Goal: Transaction & Acquisition: Book appointment/travel/reservation

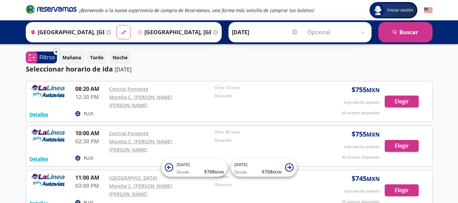
click at [293, 34] on div at bounding box center [294, 32] width 5 height 5
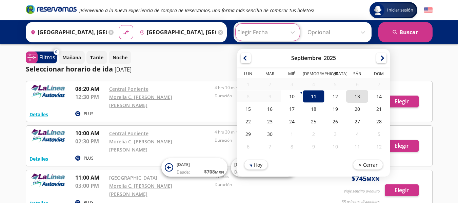
click at [354, 100] on div "13" at bounding box center [357, 96] width 22 height 13
type input "[DATE]"
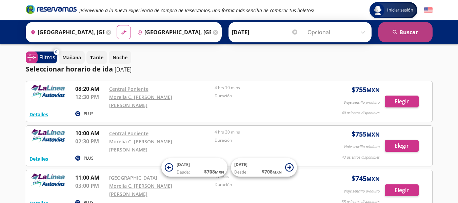
click at [410, 31] on button "search [GEOGRAPHIC_DATA]" at bounding box center [405, 32] width 54 height 20
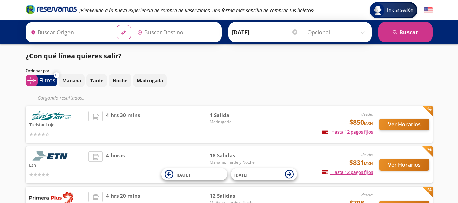
type input "[GEOGRAPHIC_DATA], [GEOGRAPHIC_DATA]"
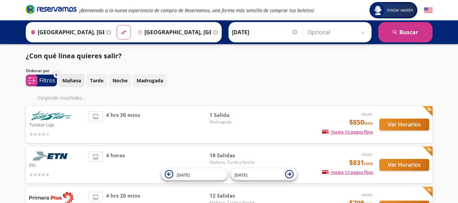
click at [79, 83] on p "Mañana" at bounding box center [71, 80] width 19 height 7
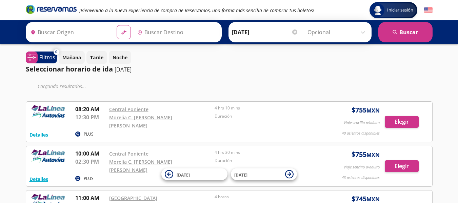
type input "[GEOGRAPHIC_DATA], [GEOGRAPHIC_DATA]"
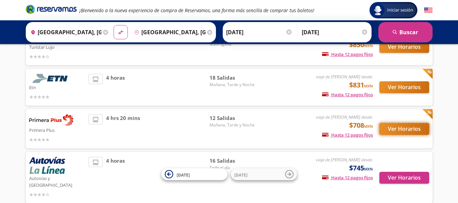
click at [410, 125] on button "Ver Horarios" at bounding box center [404, 129] width 50 height 12
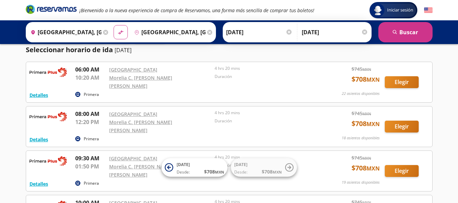
scroll to position [16, 0]
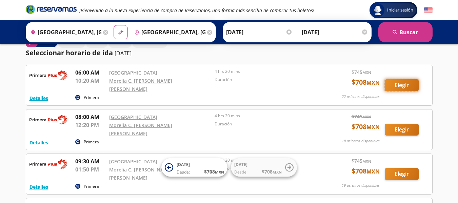
click at [399, 82] on button "Elegir" at bounding box center [402, 85] width 34 height 12
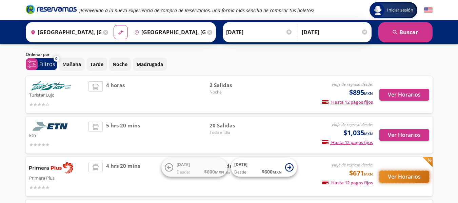
click at [399, 177] on button "Ver Horarios" at bounding box center [404, 177] width 50 height 12
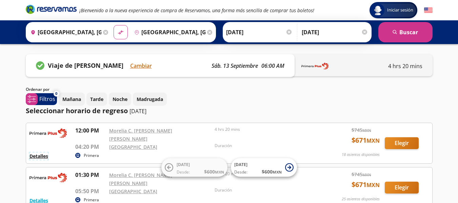
click at [41, 153] on button "Detalles" at bounding box center [39, 156] width 19 height 7
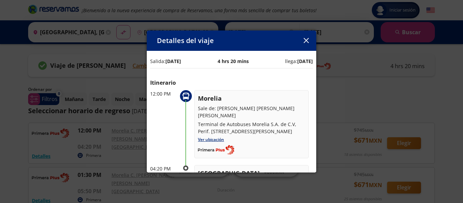
drag, startPoint x: 310, startPoint y: 91, endPoint x: 309, endPoint y: 129, distance: 38.0
click at [309, 129] on div "Salida: 13 Sep 25 4 hrs 20 mins llega: 13 Sep 25 Itinerario 12:00 PM Morelia Sa…" at bounding box center [232, 168] width 170 height 234
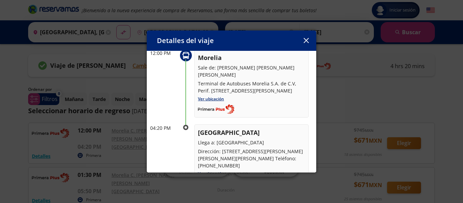
scroll to position [40, 0]
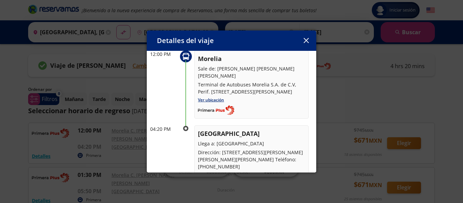
click at [296, 112] on div "Morelia Sale de: Morelia C. Juan Antonio A. Gutiérrez Terminal de Autobuses Mor…" at bounding box center [251, 85] width 115 height 68
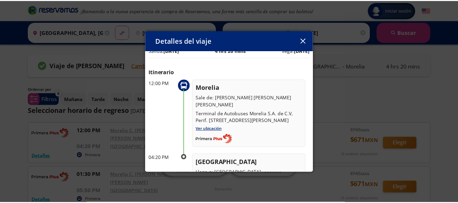
scroll to position [0, 0]
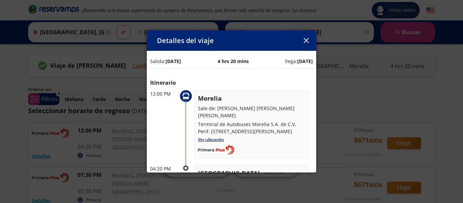
click at [308, 39] on icon "button" at bounding box center [306, 40] width 5 height 5
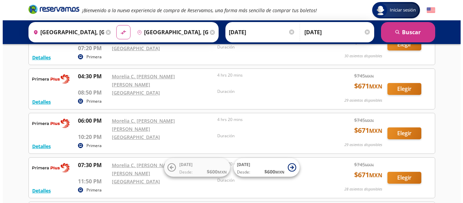
scroll to position [197, 0]
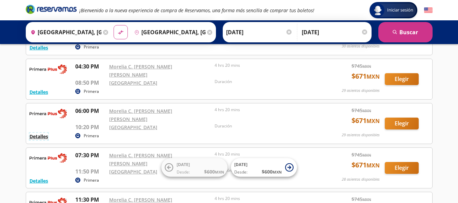
click at [44, 133] on button "Detalles" at bounding box center [39, 136] width 19 height 7
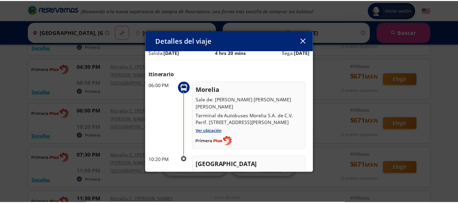
scroll to position [42, 0]
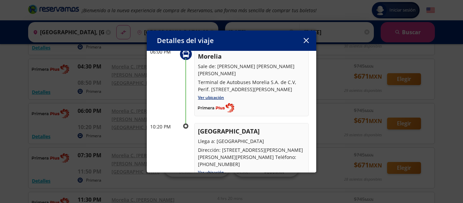
click at [309, 40] on button "button" at bounding box center [306, 41] width 10 height 10
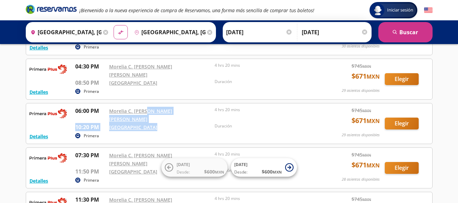
drag, startPoint x: 151, startPoint y: 103, endPoint x: 146, endPoint y: 98, distance: 7.4
click at [146, 107] on div "06:00 PM Morelia C. Juan Antonio A. Gutiérrez 10:20 PM Central del Norte 4 hrs …" at bounding box center [196, 119] width 242 height 24
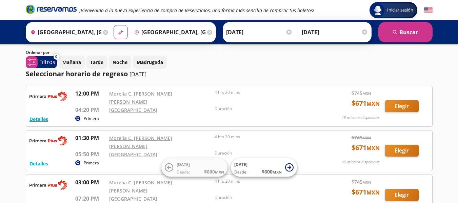
scroll to position [0, 0]
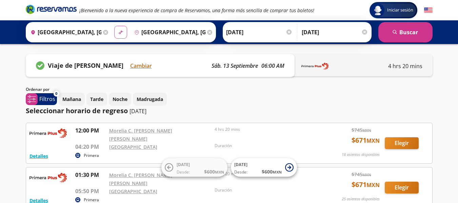
click at [121, 31] on icon "material-symbols:compare-arrows-rounded" at bounding box center [121, 32] width 6 height 6
type input "[GEOGRAPHIC_DATA], [GEOGRAPHIC_DATA]"
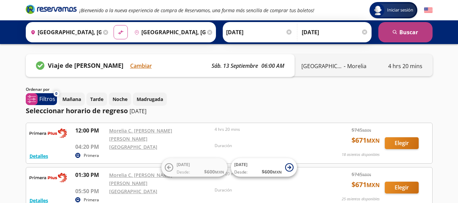
click at [408, 36] on button "search [GEOGRAPHIC_DATA]" at bounding box center [405, 32] width 54 height 20
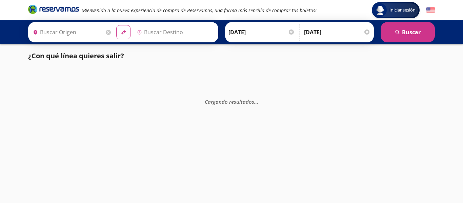
type input "[GEOGRAPHIC_DATA], [GEOGRAPHIC_DATA]"
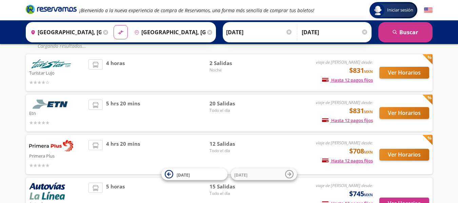
scroll to position [53, 0]
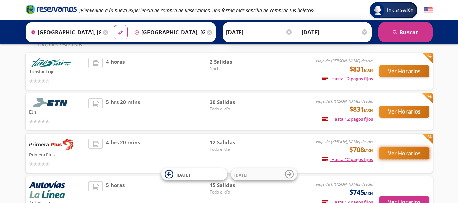
click at [401, 152] on button "Ver Horarios" at bounding box center [404, 154] width 50 height 12
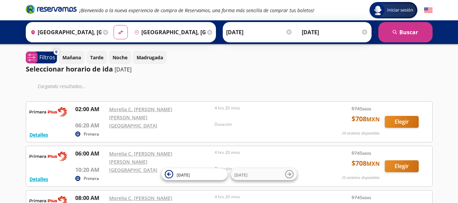
click at [127, 33] on div "Origen heroicons:map-pin-20-solid Morelia, Michoacán Destino pin-outline Ciudad…" at bounding box center [121, 32] width 190 height 20
click at [116, 32] on button "material-symbols:compare-arrows-rounded" at bounding box center [120, 32] width 13 height 13
type input "[GEOGRAPHIC_DATA], [GEOGRAPHIC_DATA]"
click at [392, 33] on button "search [GEOGRAPHIC_DATA]" at bounding box center [405, 32] width 54 height 20
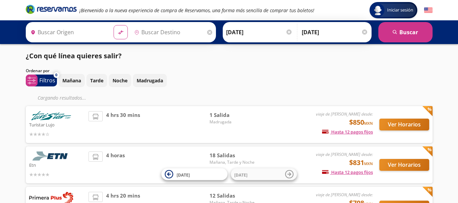
type input "[GEOGRAPHIC_DATA], [GEOGRAPHIC_DATA]"
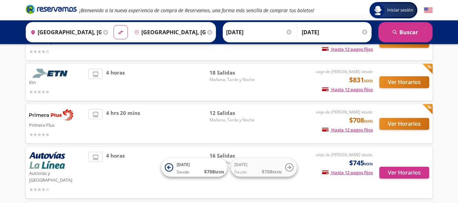
scroll to position [70, 0]
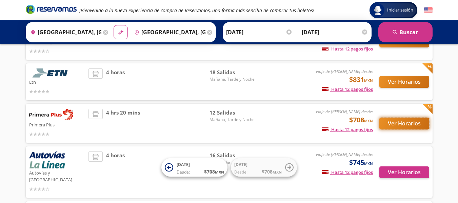
click at [410, 118] on button "Ver Horarios" at bounding box center [404, 124] width 50 height 12
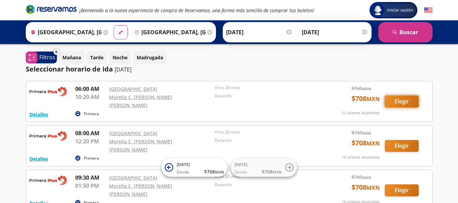
click at [407, 98] on button "Elegir" at bounding box center [402, 102] width 34 height 12
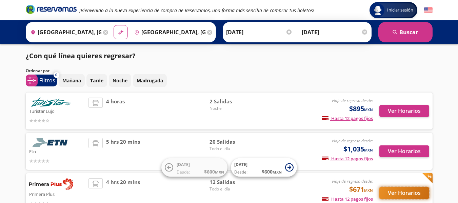
click at [402, 187] on button "Ver Horarios" at bounding box center [404, 193] width 50 height 12
click at [398, 191] on button "Ver Horarios" at bounding box center [404, 193] width 50 height 12
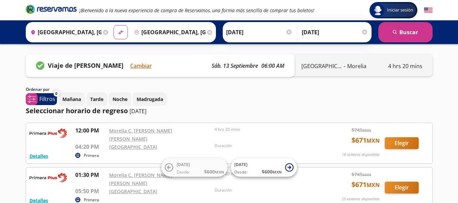
click at [362, 32] on div at bounding box center [364, 32] width 5 height 5
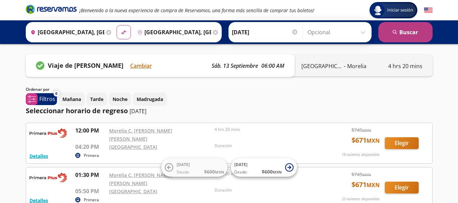
click at [392, 34] on button "search [GEOGRAPHIC_DATA]" at bounding box center [405, 32] width 54 height 20
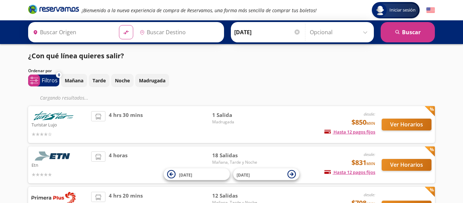
type input "[GEOGRAPHIC_DATA], [GEOGRAPHIC_DATA]"
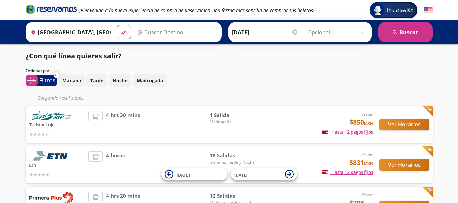
type input "[GEOGRAPHIC_DATA], [GEOGRAPHIC_DATA]"
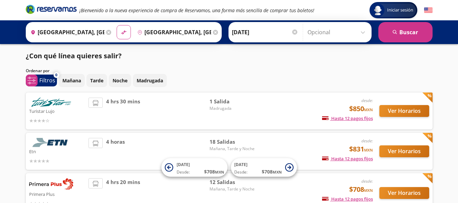
click at [399, 202] on div "Ver Horarios" at bounding box center [401, 192] width 56 height 29
click at [403, 192] on button "Ver Horarios" at bounding box center [404, 193] width 50 height 12
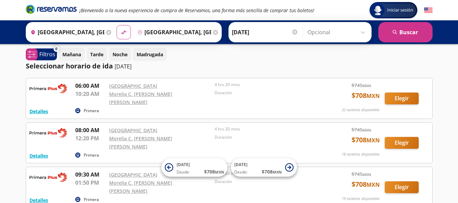
scroll to position [4, 0]
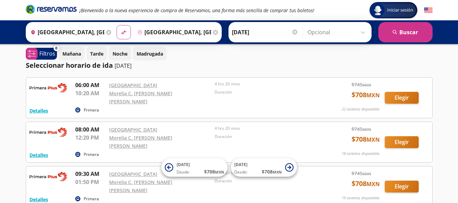
click at [239, 106] on div "Primera" at bounding box center [196, 110] width 242 height 8
click at [74, 87] on div "Detalles Primera 06:00 AM Central del Norte 10:20 AM Morelia C. Juan Antonio A.…" at bounding box center [229, 98] width 399 height 34
click at [319, 101] on div "Detalles Primera 06:00 AM Central del Norte 10:20 AM Morelia C. Juan Antonio A.…" at bounding box center [229, 98] width 399 height 34
click at [395, 93] on button "Elegir" at bounding box center [402, 98] width 34 height 12
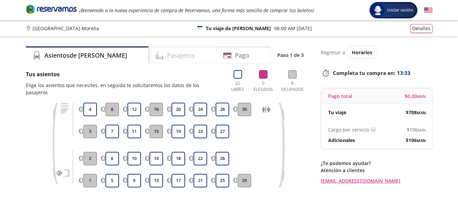
click at [176, 57] on div "Pasajeros" at bounding box center [183, 54] width 68 height 17
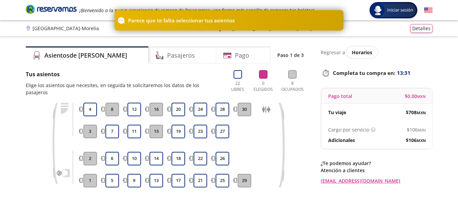
click at [276, 39] on div "Group 9 Created with Sketch. Elige tus asientos Ciudad de México - Morelia Inic…" at bounding box center [229, 133] width 458 height 266
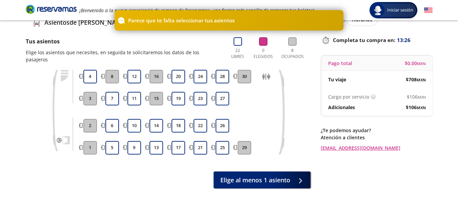
scroll to position [32, 0]
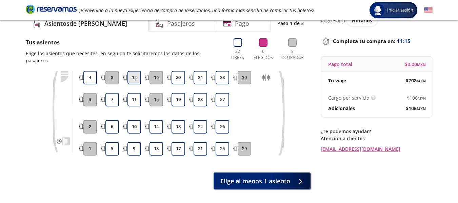
click at [134, 71] on button "12" at bounding box center [135, 78] width 14 height 14
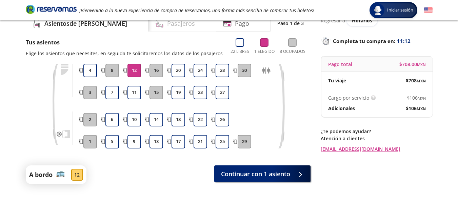
click at [175, 23] on div "Pasajeros" at bounding box center [183, 23] width 68 height 17
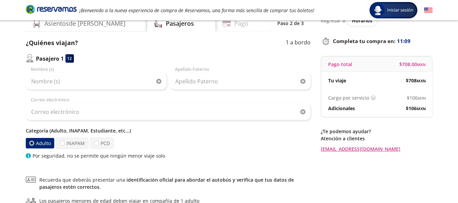
click at [243, 23] on div "Pago" at bounding box center [243, 23] width 55 height 17
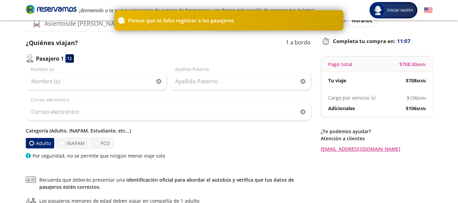
click at [360, 10] on div "¡Bienvenido a la nueva experiencia de compra de Reservamos, una forma más senci…" at bounding box center [229, 10] width 414 height 20
click at [180, 150] on div "Categoría (Adulto, INAPAM, Estudiante, etc...) Adulto INAPAM PCD Por seguridad,…" at bounding box center [168, 143] width 285 height 32
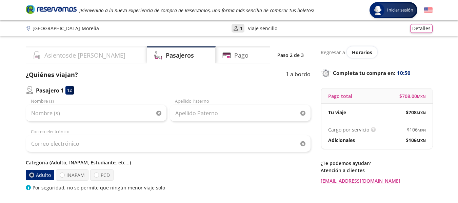
click at [64, 50] on div "Asientos de Ida" at bounding box center [86, 54] width 121 height 17
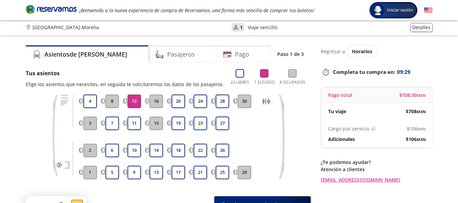
scroll to position [0, 0]
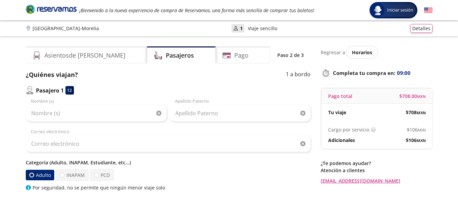
scroll to position [32, 0]
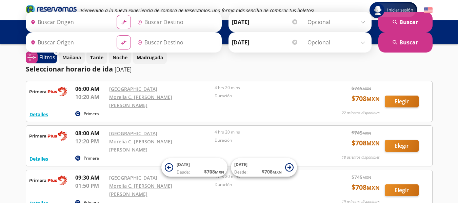
type input "[GEOGRAPHIC_DATA], [GEOGRAPHIC_DATA]"
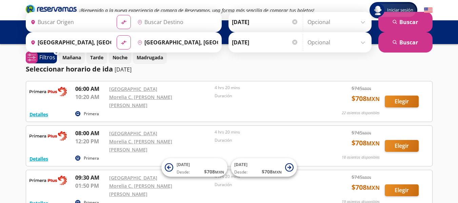
type input "[GEOGRAPHIC_DATA], [GEOGRAPHIC_DATA]"
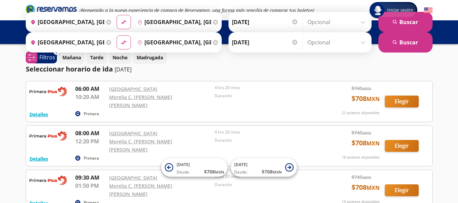
scroll to position [23, 0]
